Goal: Browse casually

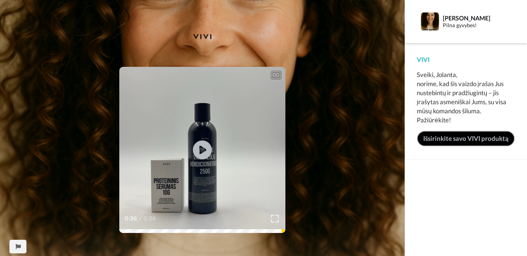
click at [444, 137] on link "Išsirinkite savo VIVI produktą" at bounding box center [466, 139] width 98 height 16
click at [430, 22] on img at bounding box center [430, 21] width 18 height 18
click at [187, 165] on video at bounding box center [202, 150] width 166 height 166
click at [209, 156] on icon at bounding box center [203, 150] width 20 height 20
